Goal: Information Seeking & Learning: Learn about a topic

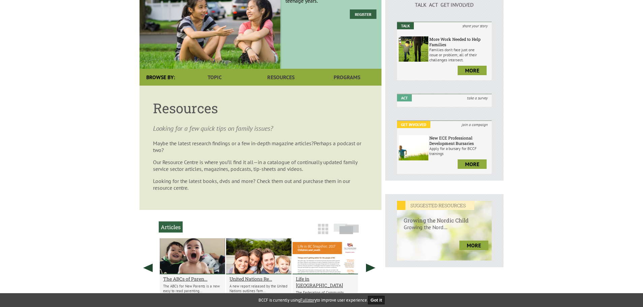
scroll to position [86, 0]
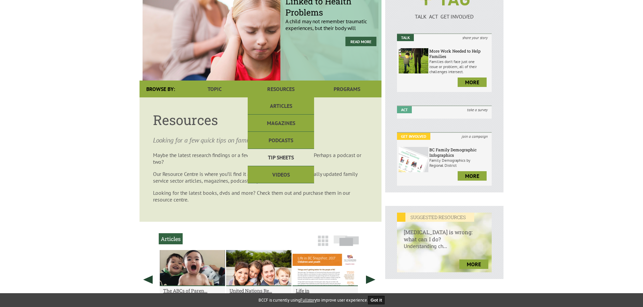
click at [282, 161] on link "Tip Sheets" at bounding box center [281, 157] width 66 height 17
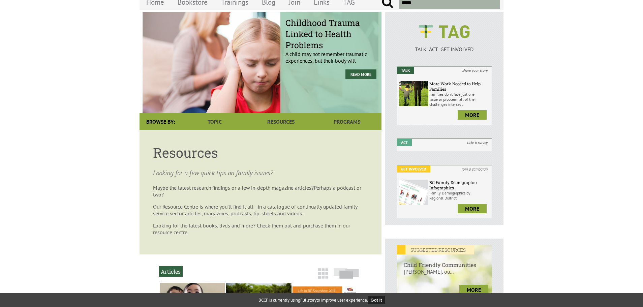
scroll to position [67, 0]
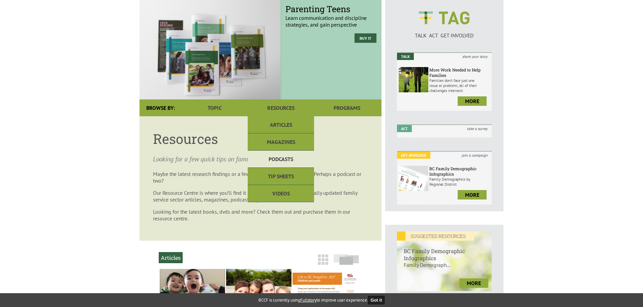
click at [287, 156] on link "Podcasts" at bounding box center [281, 159] width 66 height 17
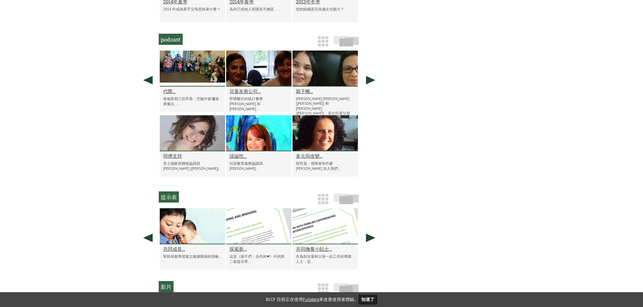
scroll to position [464, 0]
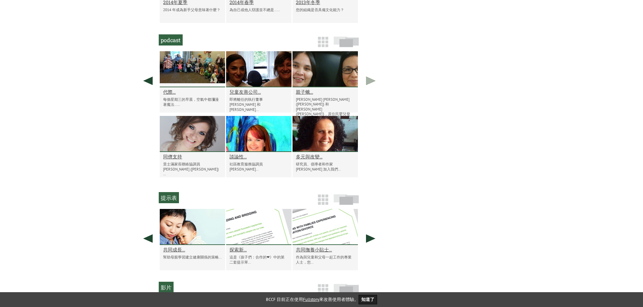
click at [374, 78] on link at bounding box center [370, 80] width 17 height 59
click at [368, 83] on link at bounding box center [370, 80] width 17 height 59
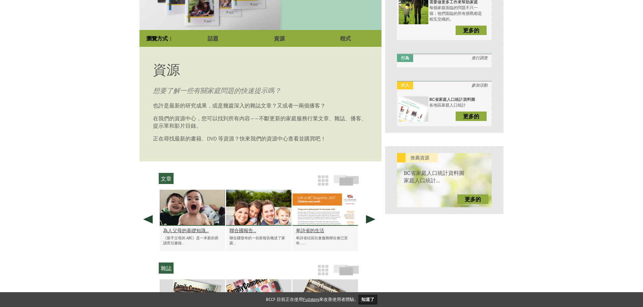
scroll to position [127, 0]
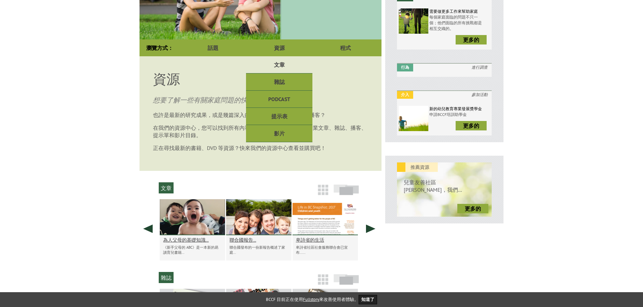
click at [282, 61] on font "文章" at bounding box center [279, 64] width 11 height 7
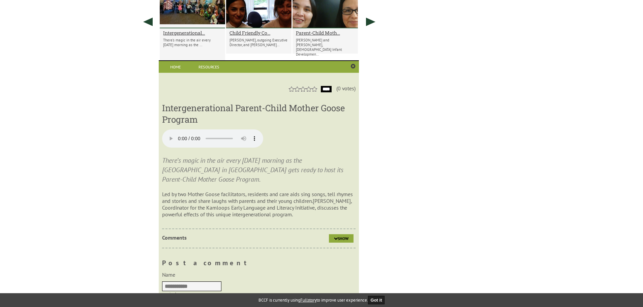
scroll to position [530, 0]
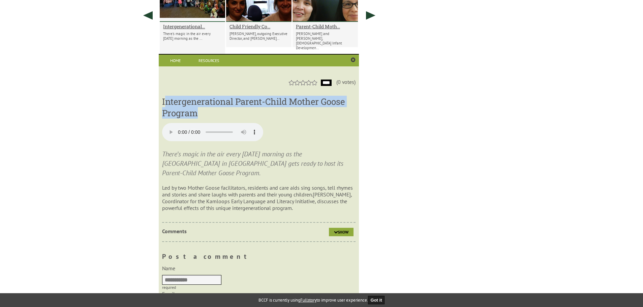
drag, startPoint x: 164, startPoint y: 100, endPoint x: 212, endPoint y: 110, distance: 48.8
click at [212, 110] on h3 "Intergenerational Parent-Child Mother Goose Program" at bounding box center [258, 107] width 193 height 23
click at [208, 112] on h3 "Intergenerational Parent-Child Mother Goose Program" at bounding box center [258, 107] width 193 height 23
drag, startPoint x: 203, startPoint y: 113, endPoint x: 163, endPoint y: 99, distance: 42.4
click at [163, 99] on h3 "Intergenerational Parent-Child Mother Goose Program" at bounding box center [258, 107] width 193 height 23
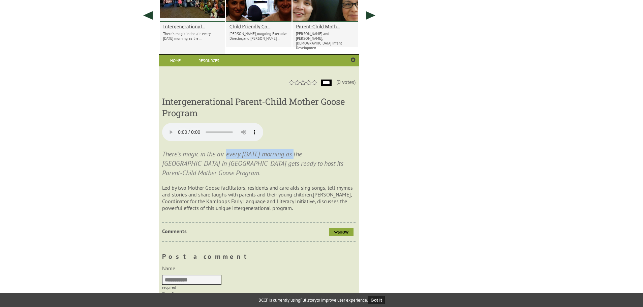
drag, startPoint x: 228, startPoint y: 153, endPoint x: 301, endPoint y: 154, distance: 72.5
click at [301, 154] on p "There’s magic in the air every Wednesday morning as the Brocklehurst Gemstone C…" at bounding box center [258, 163] width 193 height 28
copy p "every Wednesday morning"
drag, startPoint x: 29, startPoint y: 130, endPoint x: 68, endPoint y: 128, distance: 39.8
click at [29, 130] on body "y our family. Welcome HUIFANG KAO Logout Shopping Cart Menu Home Bookstore Trai…" at bounding box center [321, 143] width 643 height 1324
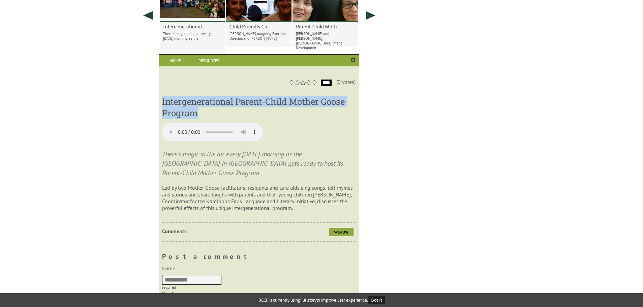
drag, startPoint x: 162, startPoint y: 100, endPoint x: 198, endPoint y: 116, distance: 38.8
click at [198, 116] on h3 "Intergenerational Parent-Child Mother Goose Program" at bounding box center [258, 107] width 193 height 23
copy h3 "Intergenerational Parent-Child Mother Goose Program"
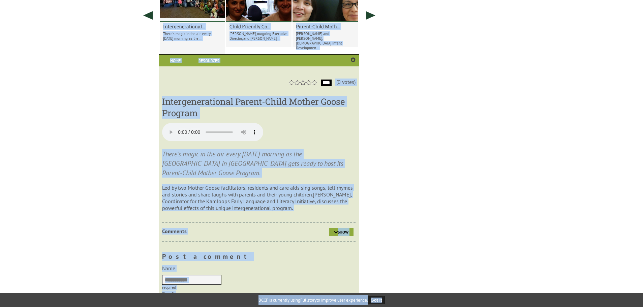
click at [409, 305] on body "y our family. Welcome HUIFANG KAO Logout Shopping Cart Menu Home Bookstore Trai…" at bounding box center [321, 143] width 643 height 1324
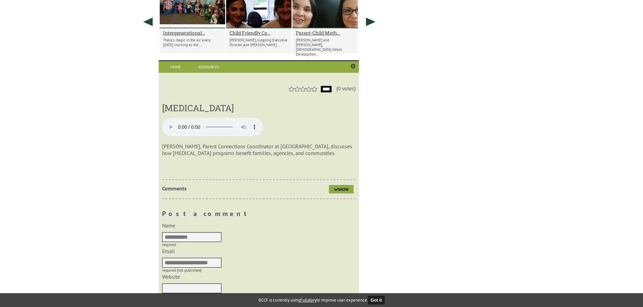
scroll to position [530, 0]
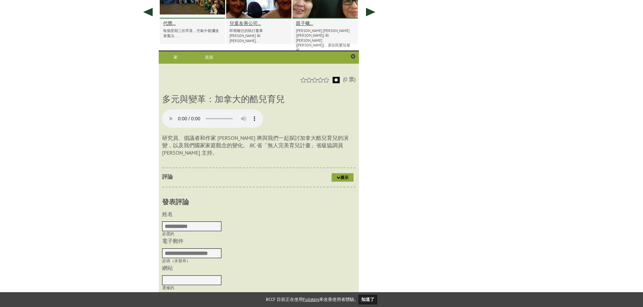
scroll to position [530, 0]
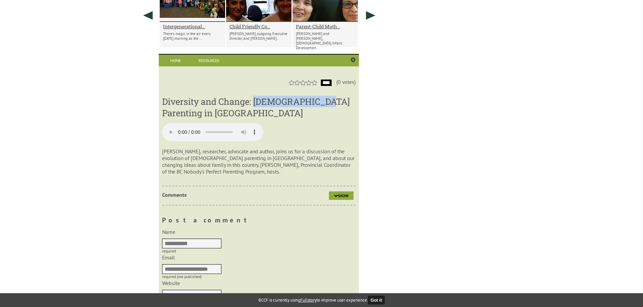
drag, startPoint x: 256, startPoint y: 103, endPoint x: 320, endPoint y: 99, distance: 64.1
click at [320, 99] on h3 "Diversity and Change: Queer Parenting in Canada" at bounding box center [258, 107] width 193 height 23
copy h3 "Queer Parenting"
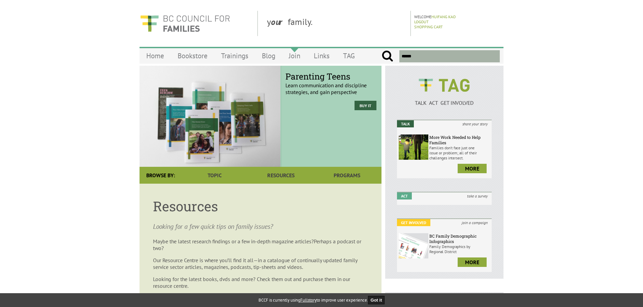
click at [296, 54] on link "Join" at bounding box center [294, 56] width 25 height 16
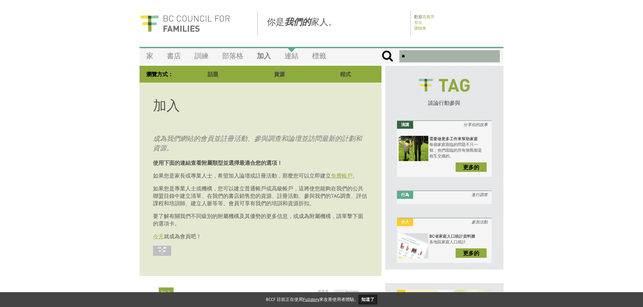
click at [293, 59] on font "連結" at bounding box center [291, 55] width 14 height 9
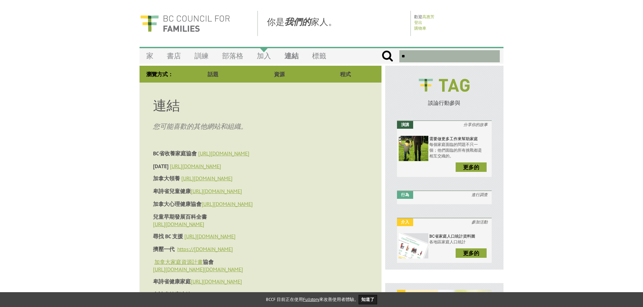
click at [262, 58] on font "加入" at bounding box center [264, 55] width 14 height 9
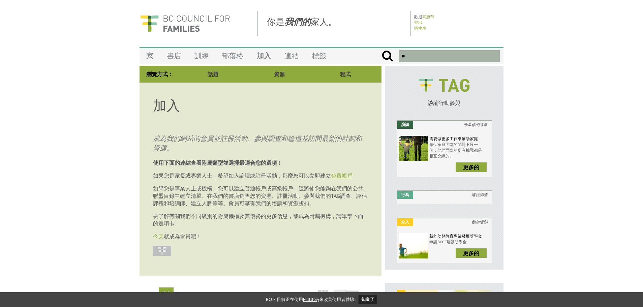
click at [158, 240] on font "今天" at bounding box center [158, 236] width 11 height 7
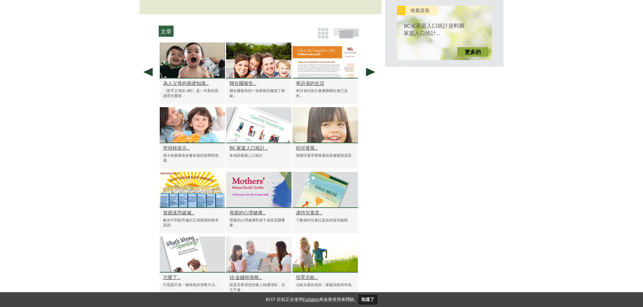
scroll to position [285, 0]
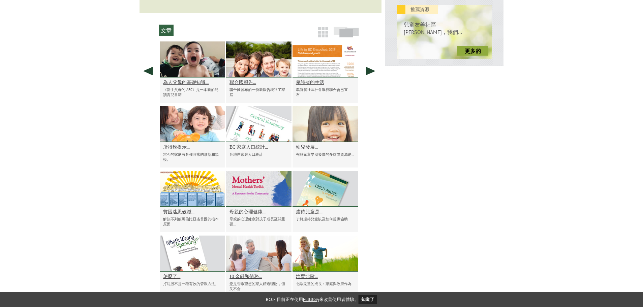
drag, startPoint x: 230, startPoint y: 225, endPoint x: 118, endPoint y: 228, distance: 111.9
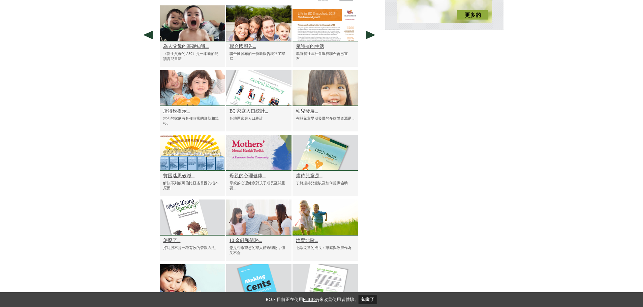
scroll to position [319, 0]
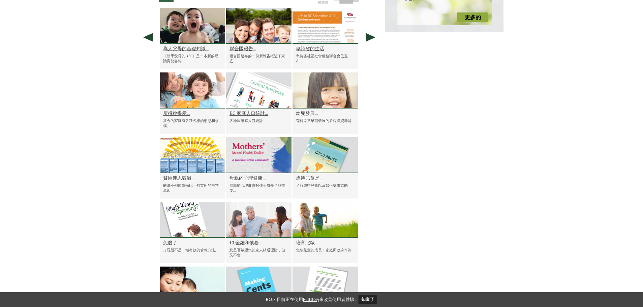
drag, startPoint x: 180, startPoint y: 115, endPoint x: 313, endPoint y: 116, distance: 133.1
click at [240, 116] on font "BC 家庭人口統計..." at bounding box center [248, 113] width 38 height 6
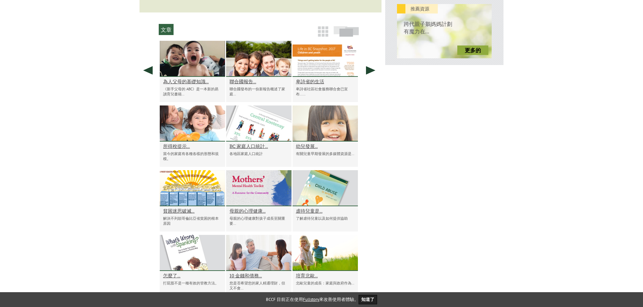
scroll to position [285, 0]
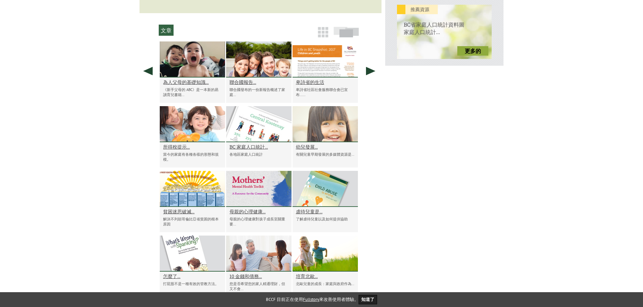
drag, startPoint x: 243, startPoint y: 64, endPoint x: 237, endPoint y: 71, distance: 9.1
click at [237, 71] on div at bounding box center [258, 59] width 65 height 36
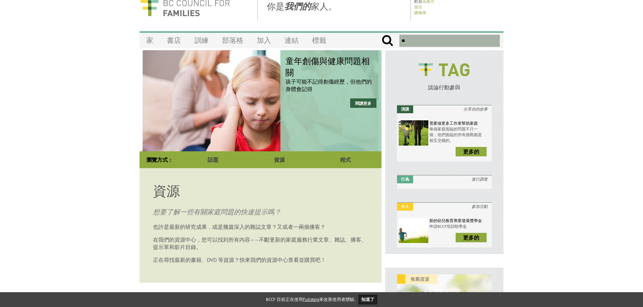
scroll to position [67, 0]
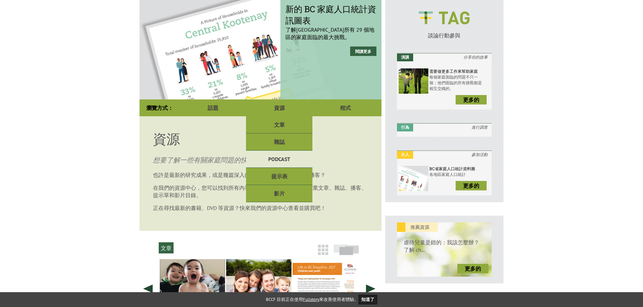
click at [284, 159] on font "podcast" at bounding box center [279, 159] width 22 height 7
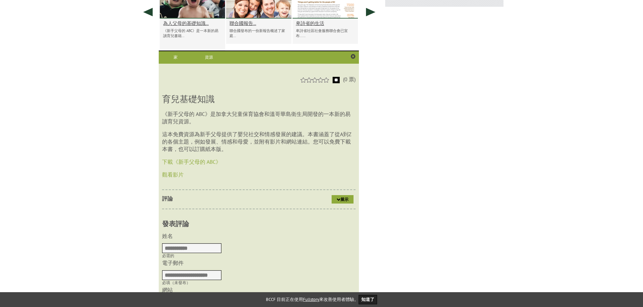
scroll to position [350, 0]
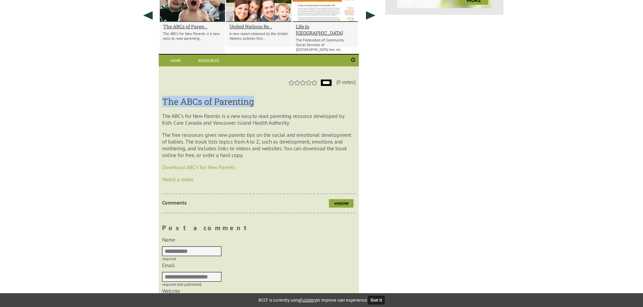
drag, startPoint x: 161, startPoint y: 101, endPoint x: 278, endPoint y: 103, distance: 116.3
click at [278, 103] on div "1 2 3 4 5 **** (0 votes) The ABCs of Parenting The ABC’s for New Parents is a n…" at bounding box center [259, 253] width 200 height 374
copy h3 "The ABCs of Parenting"
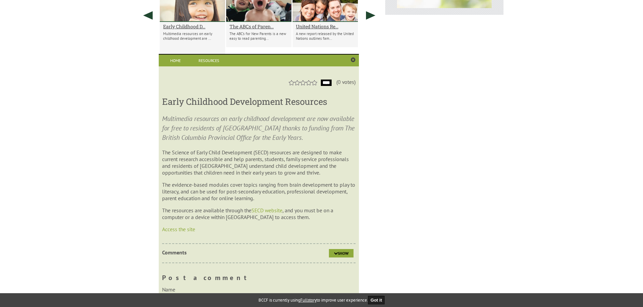
scroll to position [350, 0]
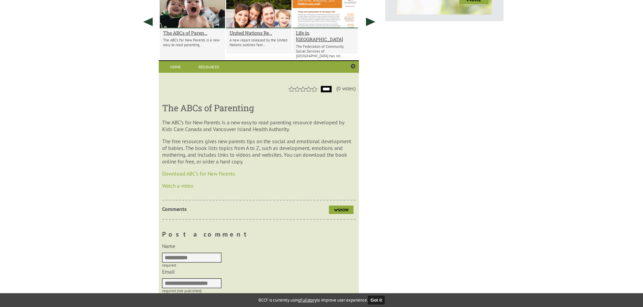
scroll to position [350, 0]
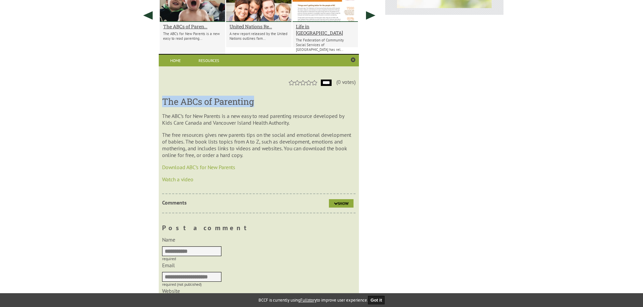
drag, startPoint x: 258, startPoint y: 103, endPoint x: 165, endPoint y: 99, distance: 93.1
click at [165, 99] on h3 "The ABCs of Parenting" at bounding box center [258, 101] width 193 height 11
copy h3 "The ABCs of Parenting"
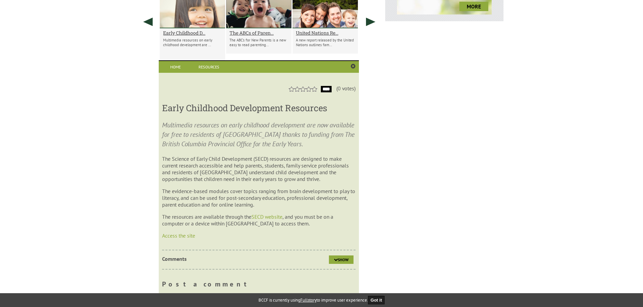
scroll to position [350, 0]
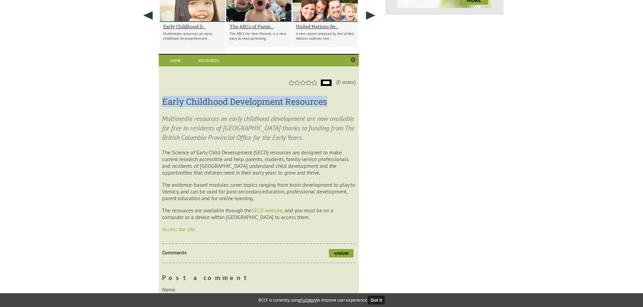
drag, startPoint x: 163, startPoint y: 100, endPoint x: 340, endPoint y: 102, distance: 177.3
click at [340, 102] on h3 "Early Childhood Development Resources" at bounding box center [258, 101] width 193 height 11
copy h3 "Early Childhood Development Resources"
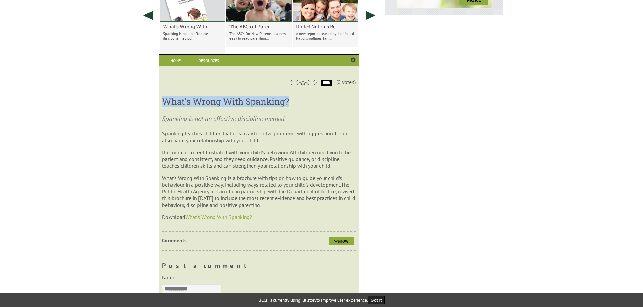
drag, startPoint x: 166, startPoint y: 99, endPoint x: 298, endPoint y: 99, distance: 131.8
click at [298, 99] on h3 "What's Wrong With Spanking?" at bounding box center [258, 101] width 193 height 11
copy h3 "What's Wrong With Spanking?"
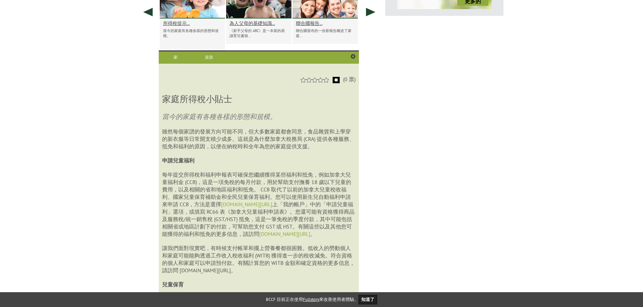
scroll to position [350, 0]
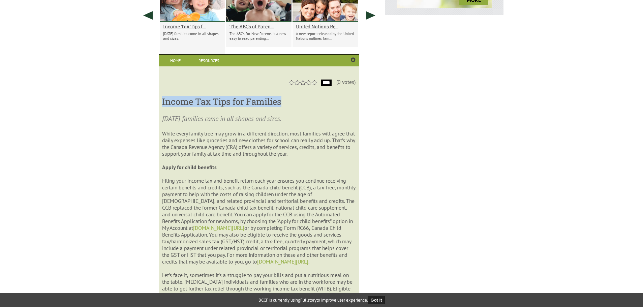
drag, startPoint x: 161, startPoint y: 102, endPoint x: 283, endPoint y: 96, distance: 122.5
copy h3 "Income Tax Tips for Families"
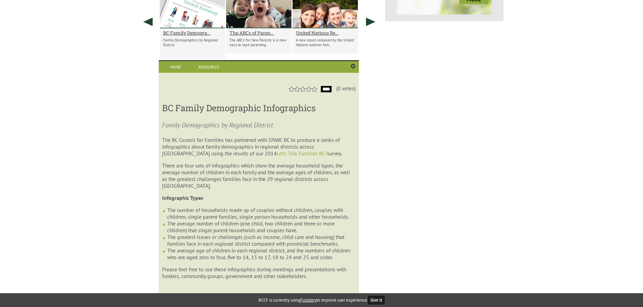
scroll to position [350, 0]
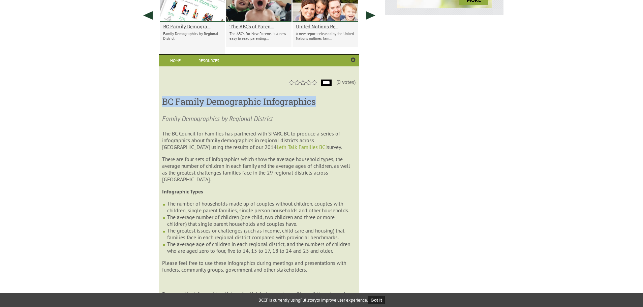
drag, startPoint x: 163, startPoint y: 102, endPoint x: 323, endPoint y: 98, distance: 160.1
click at [323, 98] on h3 "BC Family Demographic Infographics" at bounding box center [258, 101] width 193 height 11
copy h3 "BC Family Demographic Infographics"
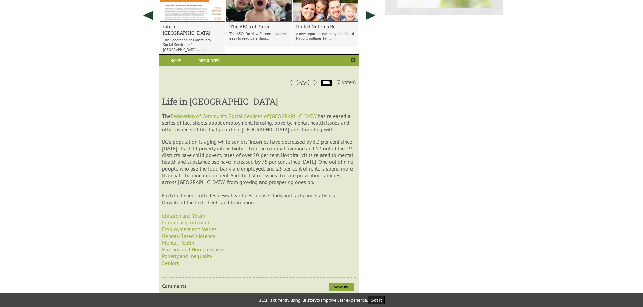
scroll to position [344, 0]
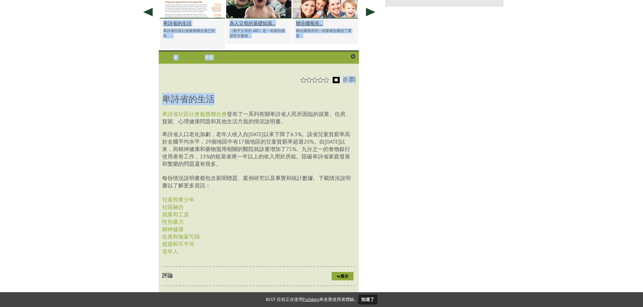
drag, startPoint x: 213, startPoint y: 103, endPoint x: 145, endPoint y: 106, distance: 67.8
click at [145, 106] on section "文章 卑詩省的生活 卑詩省社區社會服務聯合會已宣布...... 為人父母的基礎知識... 《新手父母的 ABC》是一本新的易讀育兒書籍… 聯合國報告... 聯…" at bounding box center [261, 242] width 242 height 555
click at [169, 104] on font "卑詩省的生活" at bounding box center [188, 98] width 53 height 11
drag, startPoint x: 163, startPoint y: 103, endPoint x: 215, endPoint y: 103, distance: 52.2
click at [215, 103] on h3 "卑詩省的生活" at bounding box center [258, 99] width 193 height 12
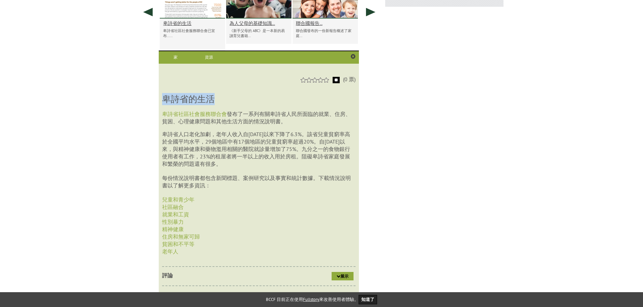
copy font "卑詩省的生活"
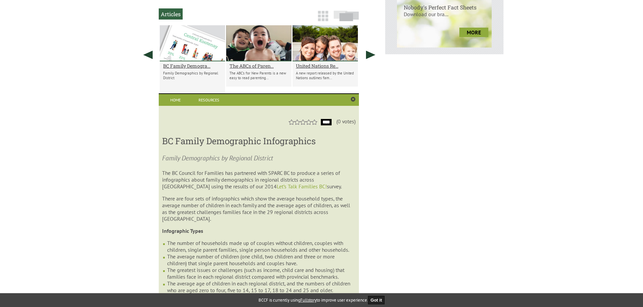
scroll to position [350, 0]
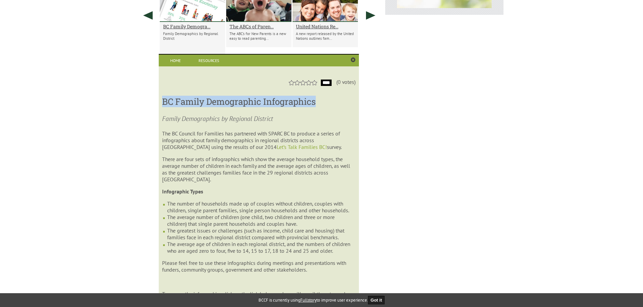
drag, startPoint x: 165, startPoint y: 103, endPoint x: 318, endPoint y: 99, distance: 153.1
click at [318, 99] on h3 "BC Family Demographic Infographics" at bounding box center [258, 101] width 193 height 11
copy h3 "BC Family Demographic Infographics"
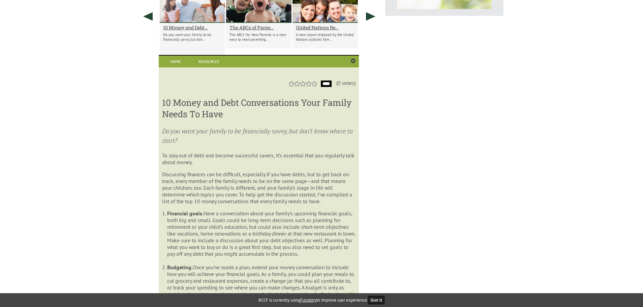
scroll to position [350, 0]
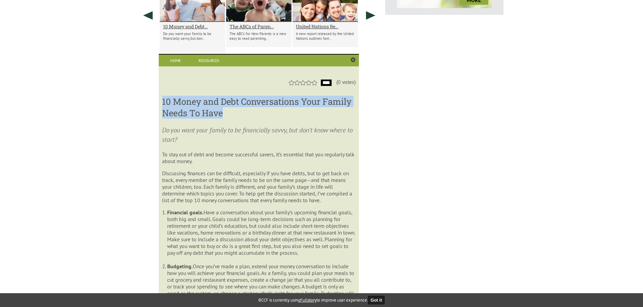
drag, startPoint x: 226, startPoint y: 112, endPoint x: 163, endPoint y: 102, distance: 63.8
click at [163, 102] on h3 "10 Money and Debt Conversations Your Family Needs To Have" at bounding box center [258, 107] width 193 height 23
copy h3 "10 Money and Debt Conversations Your Family Needs To Have"
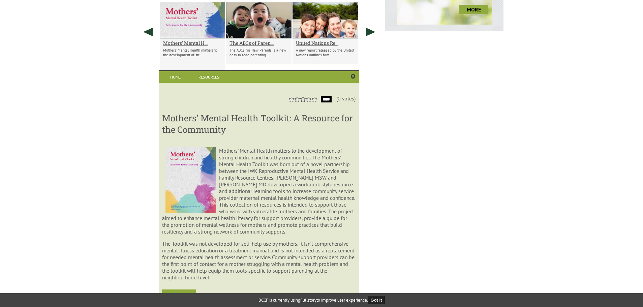
scroll to position [350, 0]
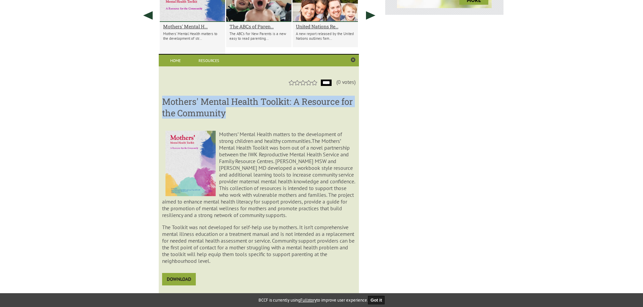
drag, startPoint x: 251, startPoint y: 114, endPoint x: 166, endPoint y: 102, distance: 85.5
click at [166, 102] on h3 "Mothers' Mental Health Toolkit: A Resource for the Community" at bounding box center [258, 107] width 193 height 23
copy h3 "Mothers' Mental Health Toolkit: A Resource for the Community"
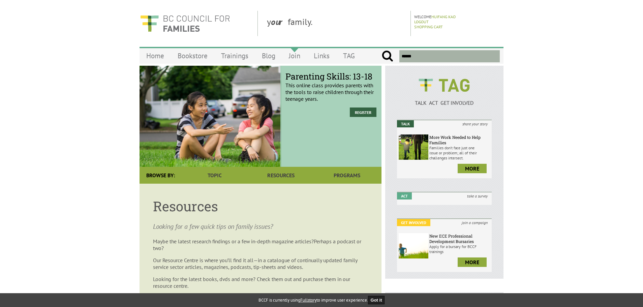
click at [290, 55] on link "Join" at bounding box center [294, 56] width 25 height 16
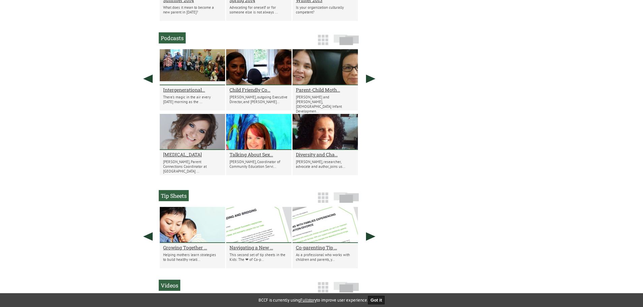
scroll to position [464, 0]
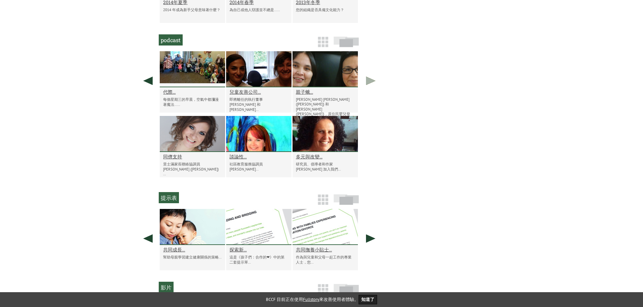
click at [375, 82] on link at bounding box center [370, 80] width 17 height 59
drag, startPoint x: 305, startPoint y: 155, endPoint x: 437, endPoint y: 123, distance: 136.3
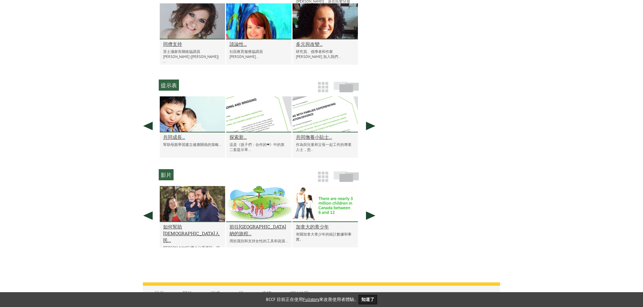
scroll to position [633, 0]
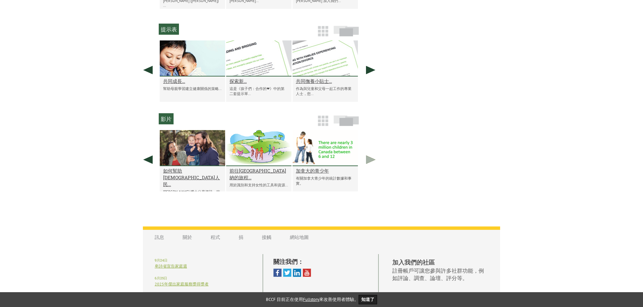
click at [370, 160] on link at bounding box center [370, 159] width 17 height 59
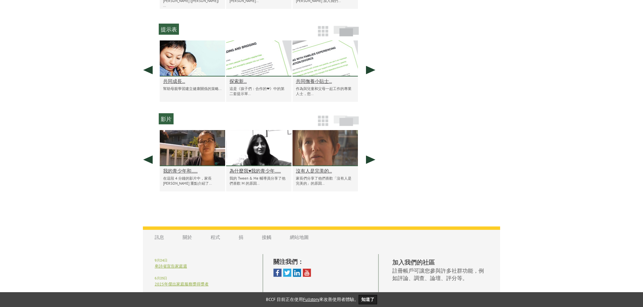
click at [347, 121] on img at bounding box center [346, 120] width 25 height 11
click at [324, 121] on img at bounding box center [323, 121] width 10 height 10
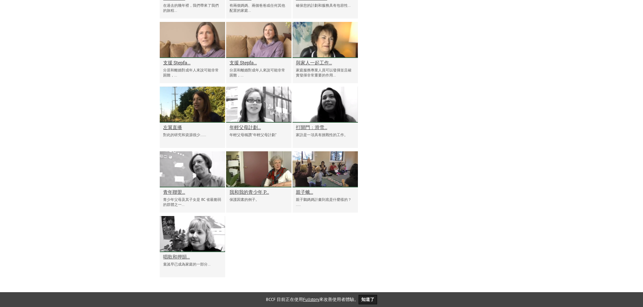
scroll to position [936, 0]
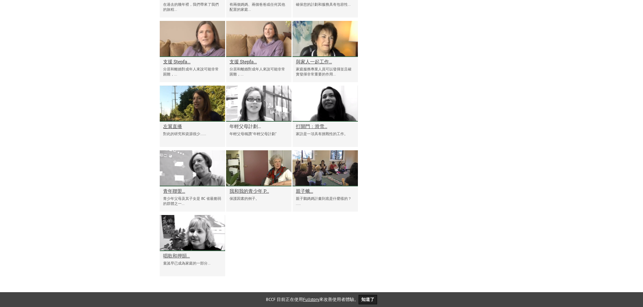
click at [239, 127] on font "年輕父母計劃..." at bounding box center [244, 126] width 31 height 6
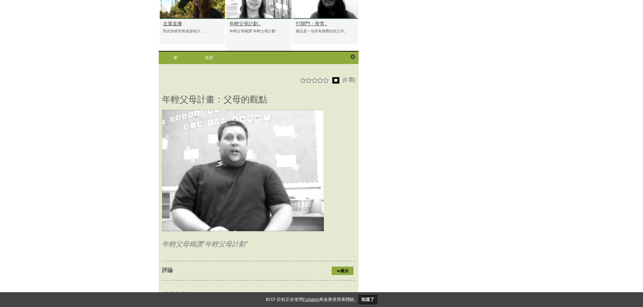
scroll to position [1036, 0]
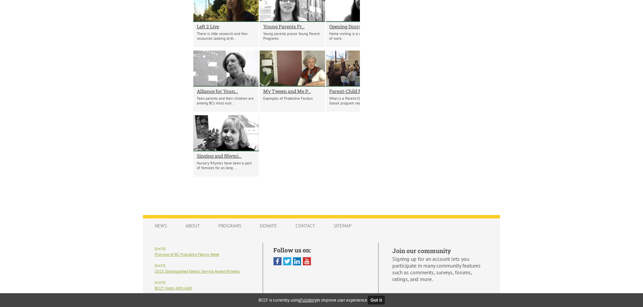
drag, startPoint x: 163, startPoint y: 100, endPoint x: 332, endPoint y: 101, distance: 168.8
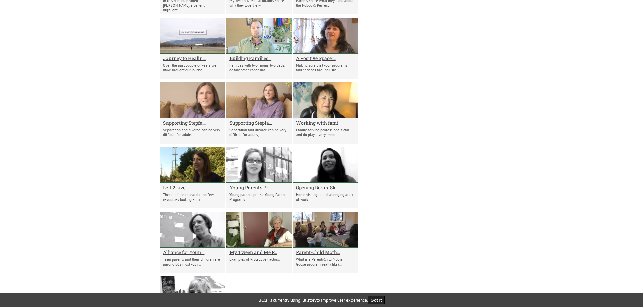
scroll to position [867, 0]
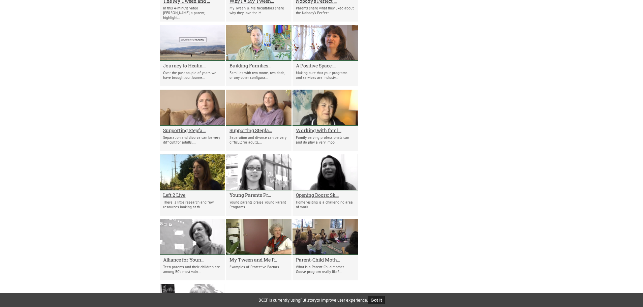
click at [262, 196] on h2 "Young Parents Pr..." at bounding box center [258, 195] width 59 height 6
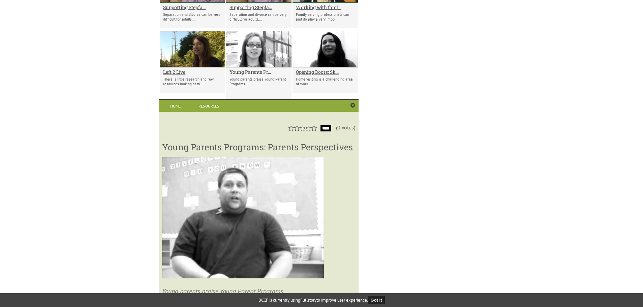
scroll to position [1036, 0]
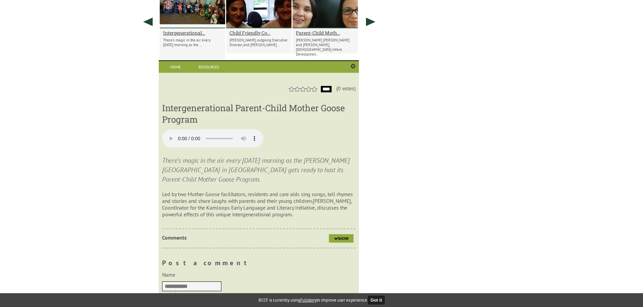
scroll to position [530, 0]
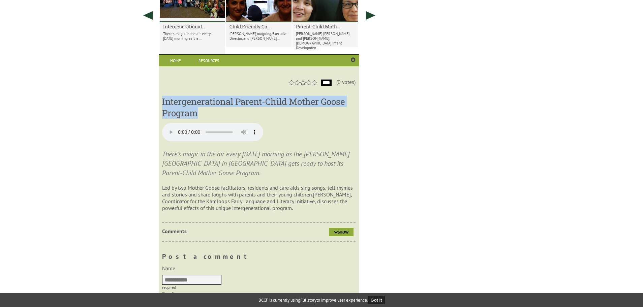
drag, startPoint x: 162, startPoint y: 101, endPoint x: 255, endPoint y: 112, distance: 93.3
click at [255, 112] on h3 "Intergenerational Parent-Child Mother Goose Program" at bounding box center [258, 107] width 193 height 23
copy h3 "Intergenerational Parent-Child Mother Goose Program"
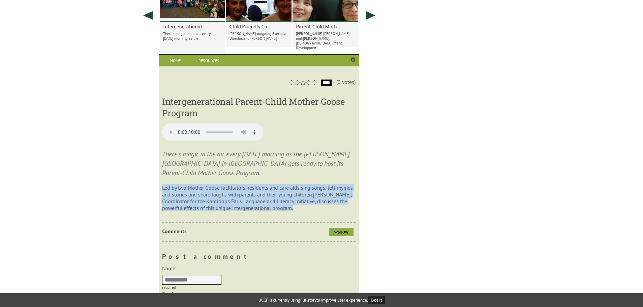
drag, startPoint x: 302, startPoint y: 210, endPoint x: 163, endPoint y: 189, distance: 140.4
click at [163, 189] on p "Led by two Mother Goose facilitators, residents and care aids sing songs, tell …" at bounding box center [258, 197] width 193 height 27
copy p "Led by two Mother Goose facilitators, residents and care aids sing songs, tell …"
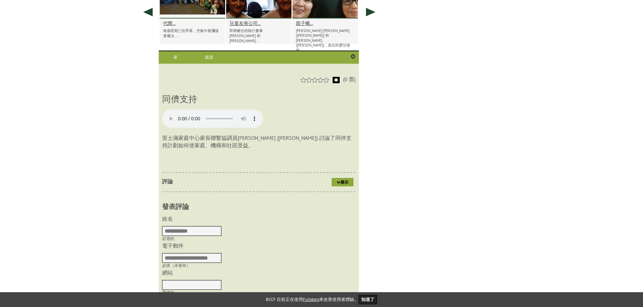
scroll to position [530, 0]
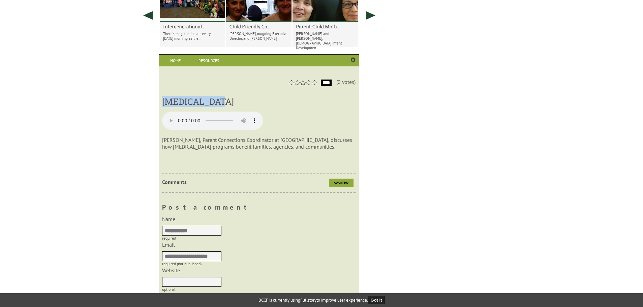
drag, startPoint x: 218, startPoint y: 99, endPoint x: 162, endPoint y: 102, distance: 55.3
click at [162, 102] on h3 "[MEDICAL_DATA]" at bounding box center [258, 101] width 193 height 11
copy h3 "[MEDICAL_DATA]"
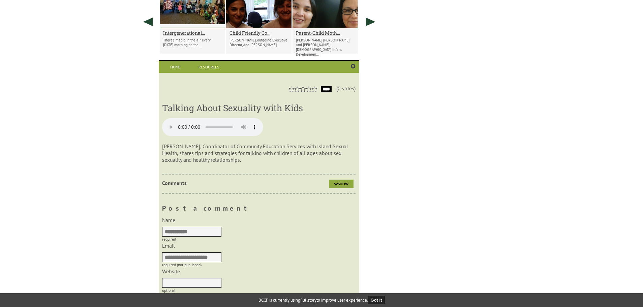
scroll to position [530, 0]
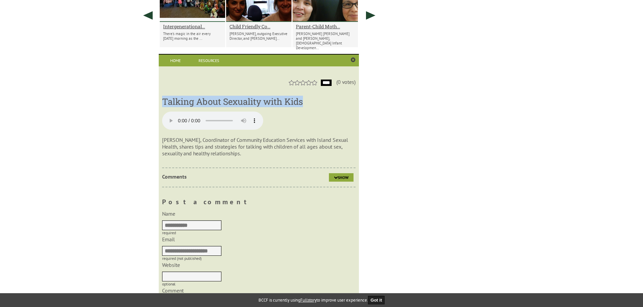
drag, startPoint x: 162, startPoint y: 103, endPoint x: 304, endPoint y: 102, distance: 141.5
click at [304, 102] on h3 "Talking About Sexuality with Kids" at bounding box center [258, 101] width 193 height 11
copy h3 "Talking About Sexuality with Kids"
drag, startPoint x: 229, startPoint y: 157, endPoint x: 160, endPoint y: 142, distance: 70.2
click at [160, 142] on div "**********" at bounding box center [259, 240] width 200 height 348
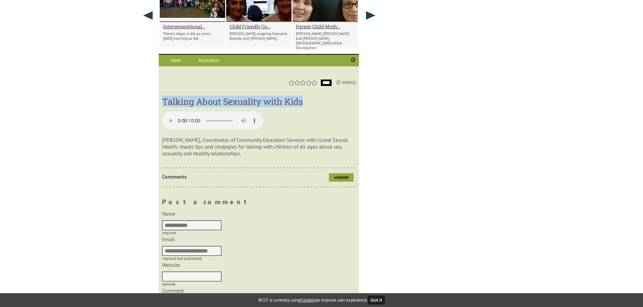
copy p "[PERSON_NAME], Coordinator of Community Education Services with Island Sexual H…"
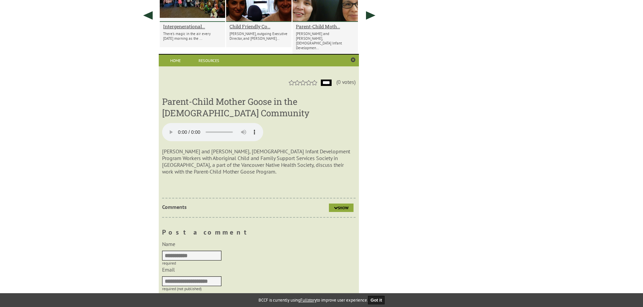
scroll to position [523, 0]
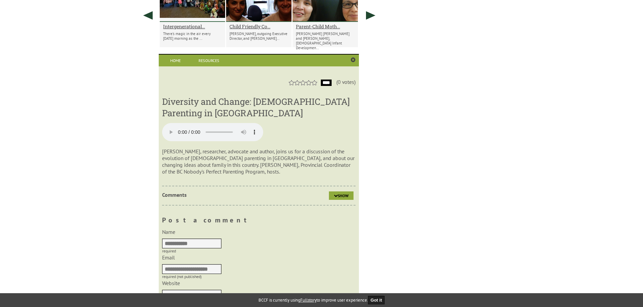
drag, startPoint x: 429, startPoint y: 51, endPoint x: 410, endPoint y: 145, distance: 95.8
click at [410, 145] on div "New BC Family Demographic Infographics Learn what the greatest challenges famil…" at bounding box center [322, 83] width 364 height 1094
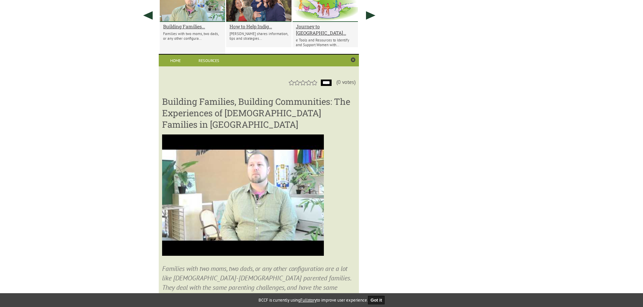
scroll to position [709, 0]
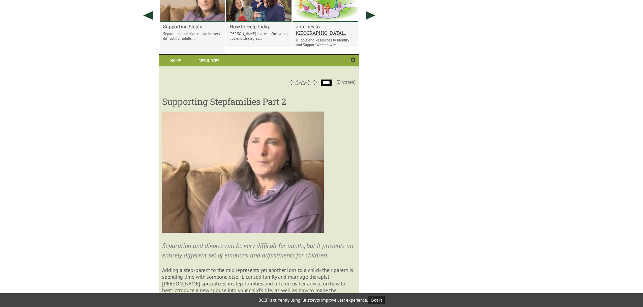
scroll to position [709, 0]
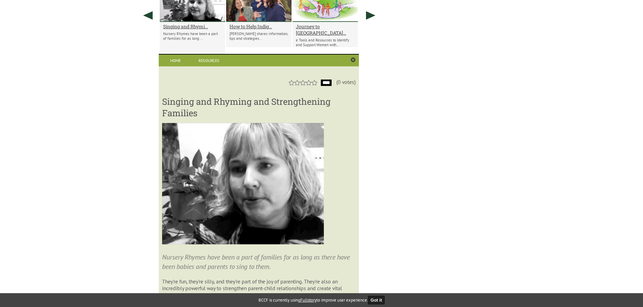
scroll to position [709, 0]
drag, startPoint x: 202, startPoint y: 115, endPoint x: 161, endPoint y: 104, distance: 41.4
copy h3 "Singing and Rhyming and Strengthening Families"
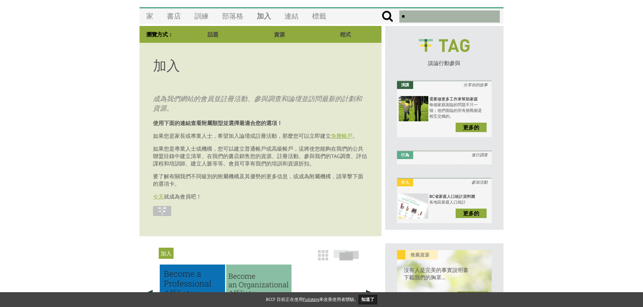
scroll to position [34, 0]
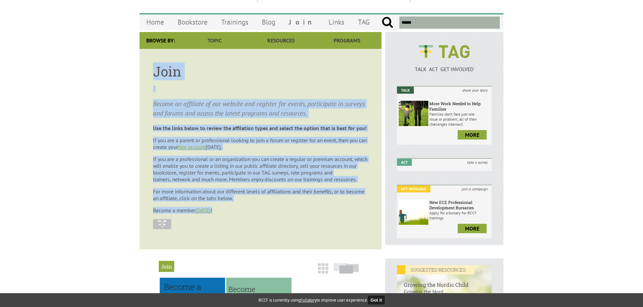
drag, startPoint x: 154, startPoint y: 70, endPoint x: 232, endPoint y: 207, distance: 157.1
click at [232, 207] on article "Join Become an affiliate of our website and register for events, participate in…" at bounding box center [261, 149] width 242 height 201
copy article "Join Become an affiliate of our website and register for events, participate in…"
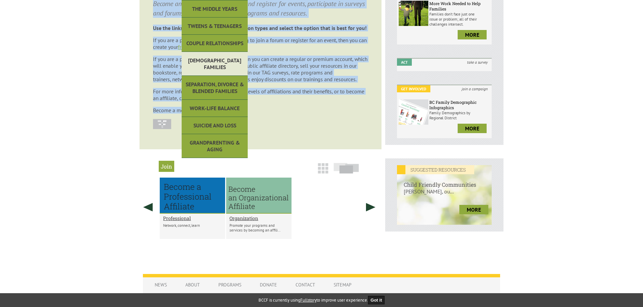
scroll to position [135, 0]
